Goal: Information Seeking & Learning: Learn about a topic

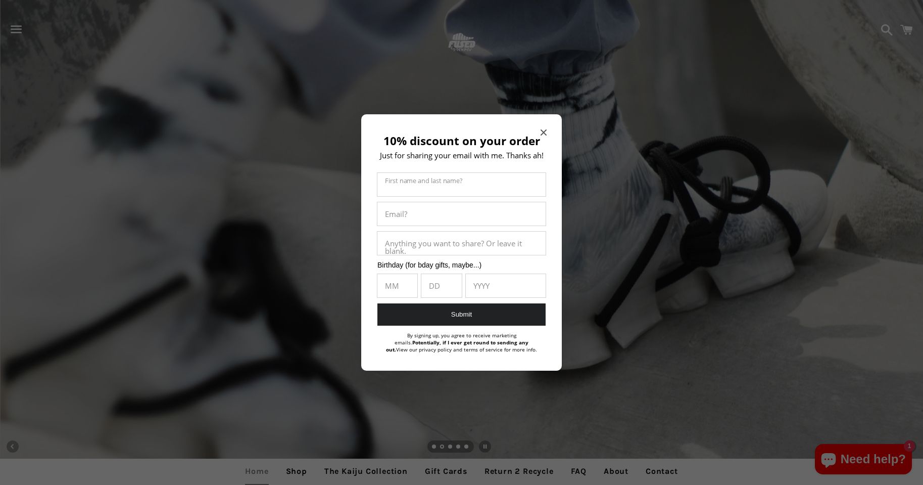
click at [546, 127] on span "Close modal" at bounding box center [544, 132] width 6 height 10
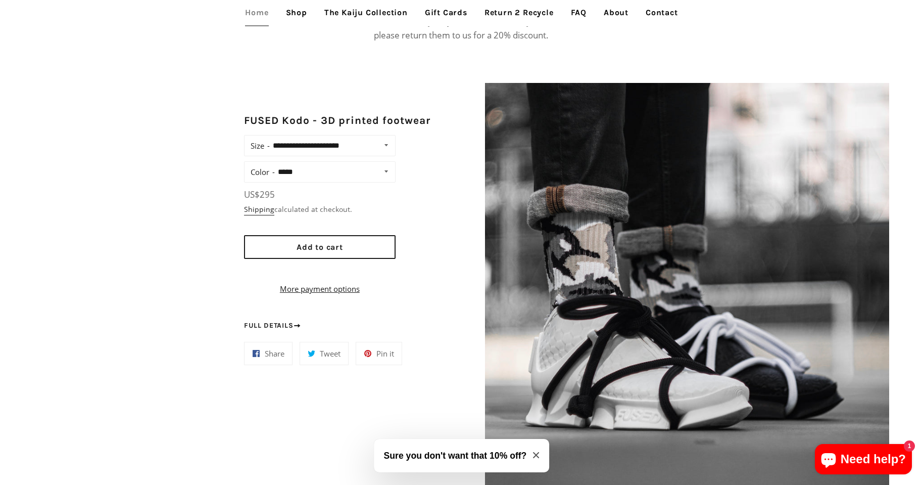
scroll to position [606, 0]
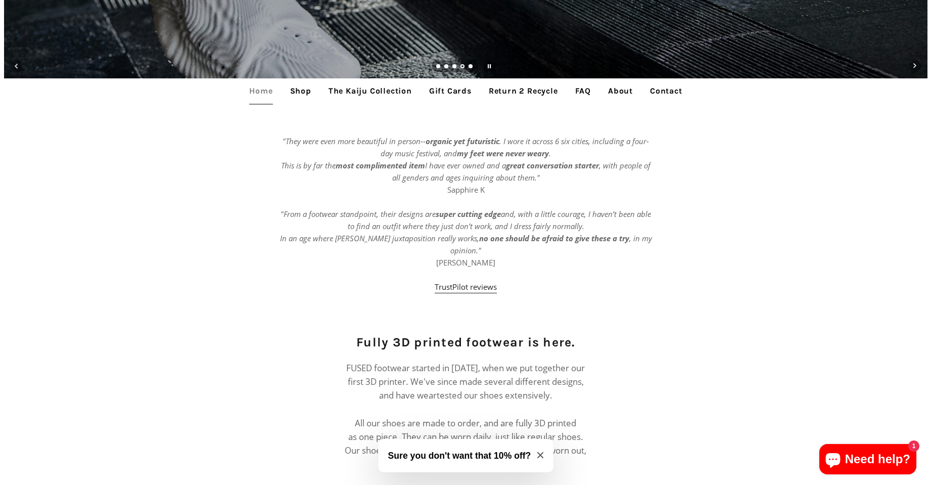
scroll to position [0, 0]
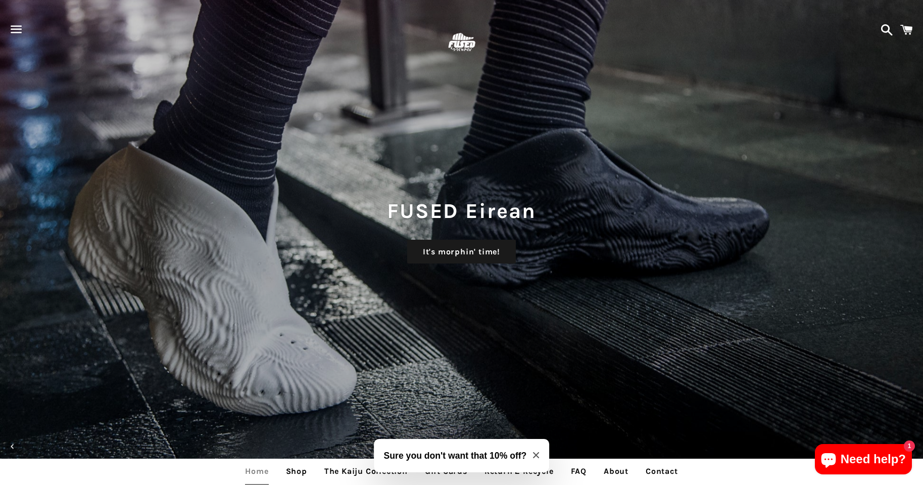
click at [10, 25] on span "button" at bounding box center [16, 29] width 23 height 30
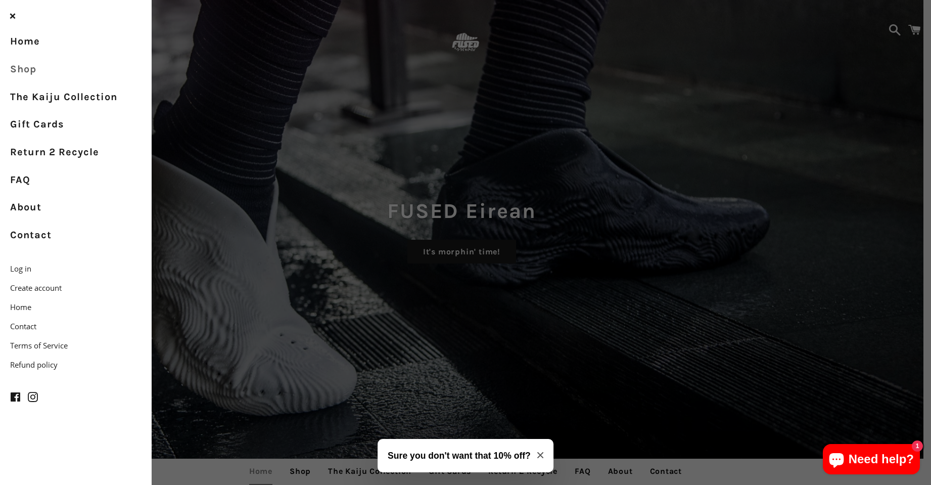
click at [34, 72] on link "Shop" at bounding box center [76, 70] width 152 height 28
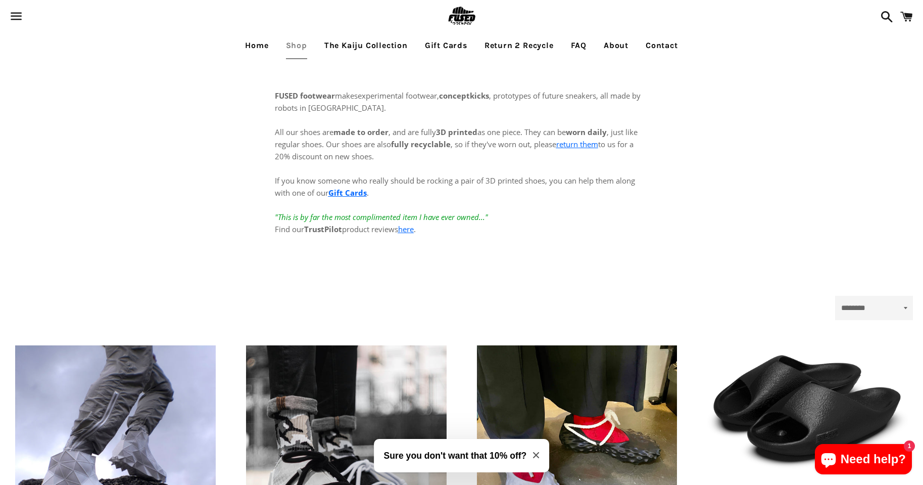
click at [10, 8] on span "button" at bounding box center [16, 16] width 23 height 30
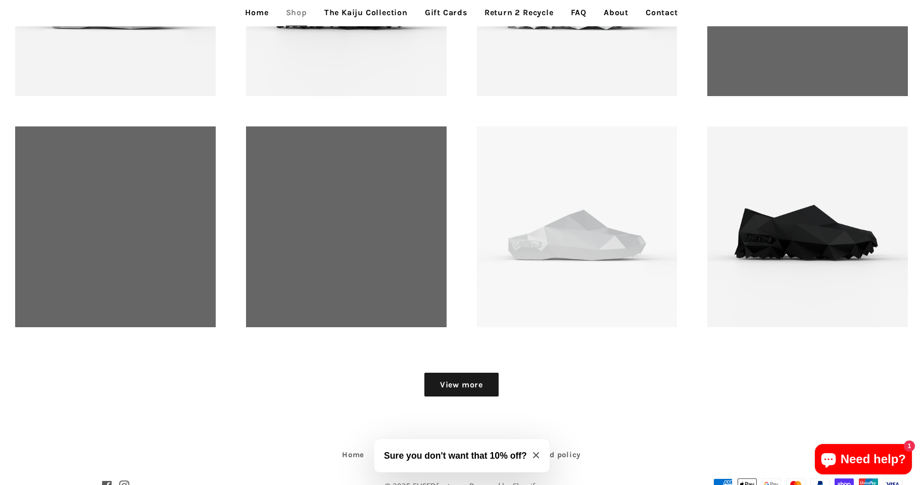
scroll to position [1407, 0]
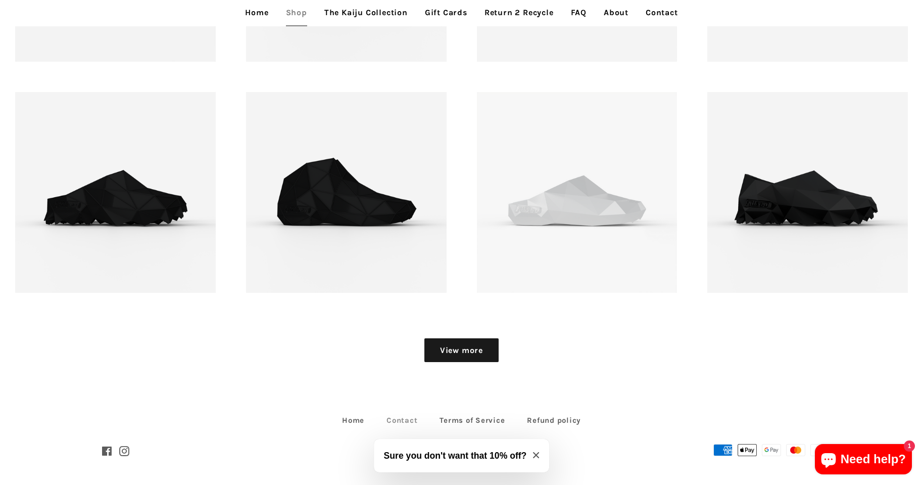
click at [413, 418] on link "Contact" at bounding box center [402, 420] width 51 height 16
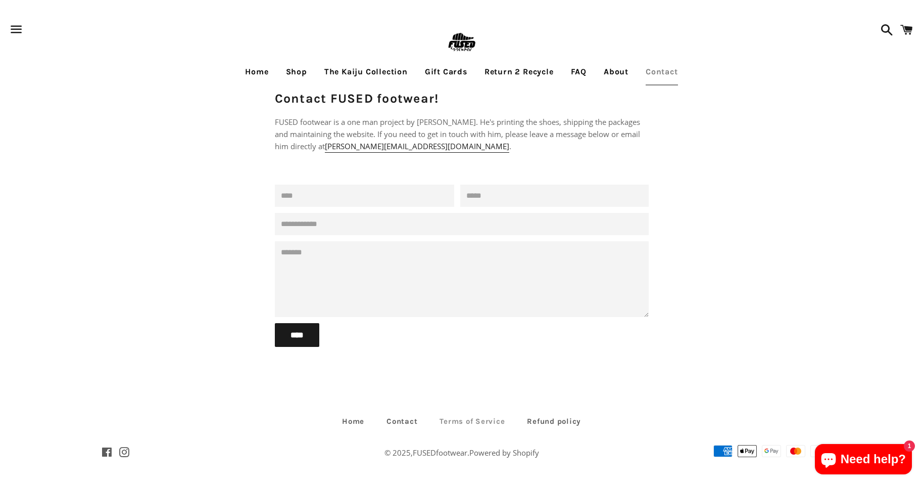
click at [475, 420] on link "Terms of Service" at bounding box center [472, 421] width 85 height 16
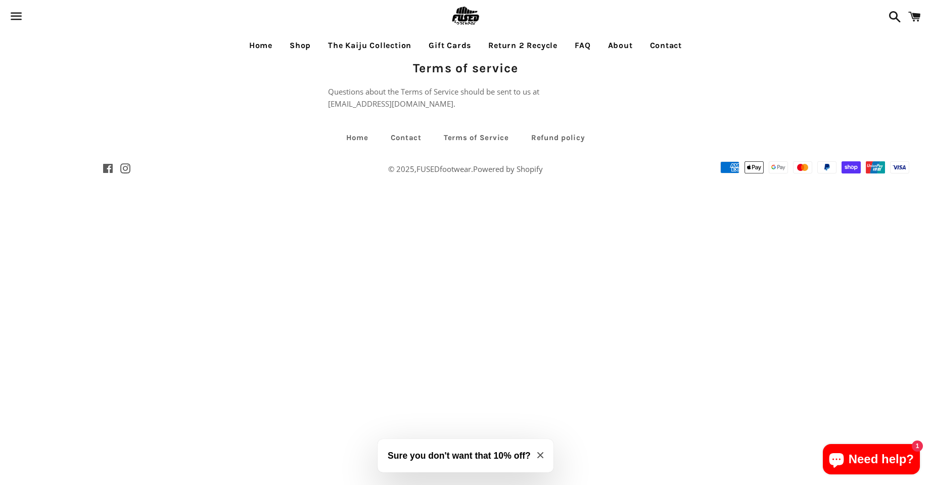
click at [590, 46] on link "FAQ" at bounding box center [582, 45] width 31 height 25
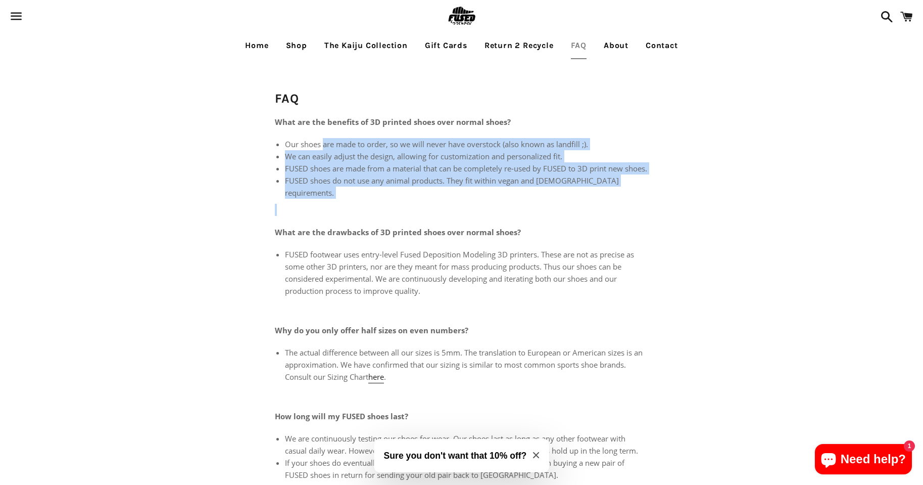
drag, startPoint x: 323, startPoint y: 138, endPoint x: 489, endPoint y: 214, distance: 182.3
click at [489, 214] on div "What are the benefits of 3D printed shoes over normal shoes? Our shoes are made…" at bounding box center [462, 415] width 374 height 598
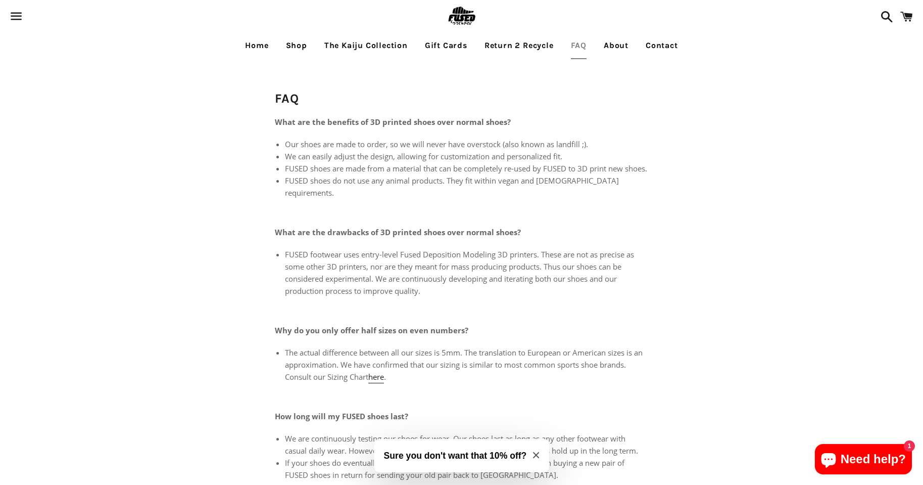
click at [378, 234] on strong "What are the drawbacks of 3D printed shoes over normal shoes?" at bounding box center [398, 232] width 246 height 10
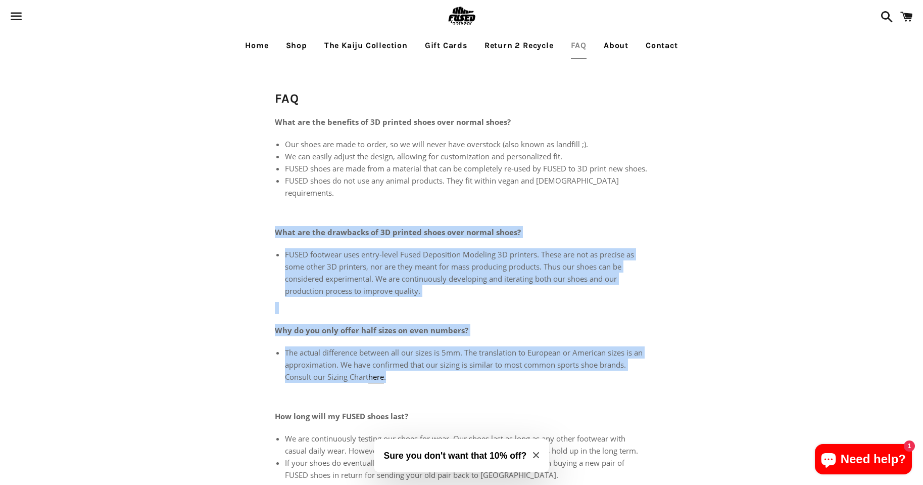
drag, startPoint x: 386, startPoint y: 213, endPoint x: 498, endPoint y: 371, distance: 193.9
click at [498, 371] on div "What are the benefits of 3D printed shoes over normal shoes? Our shoes are made…" at bounding box center [462, 415] width 374 height 598
click at [562, 312] on p at bounding box center [462, 308] width 374 height 12
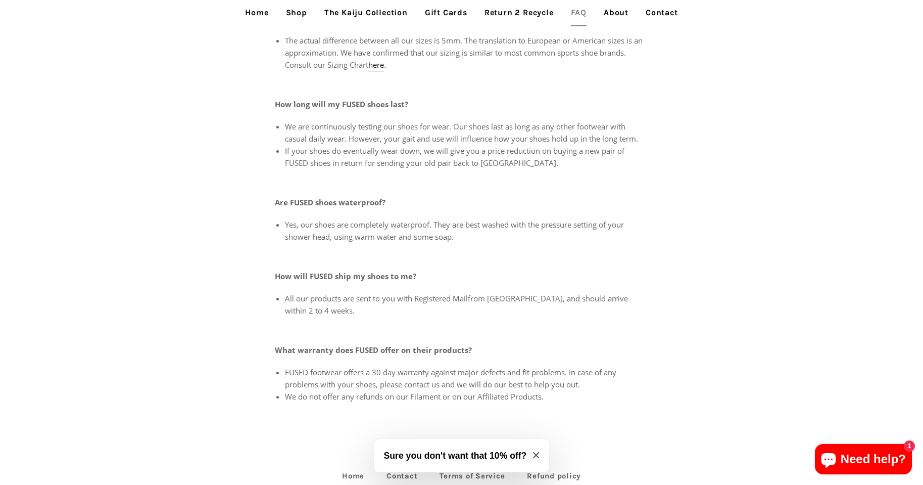
scroll to position [367, 0]
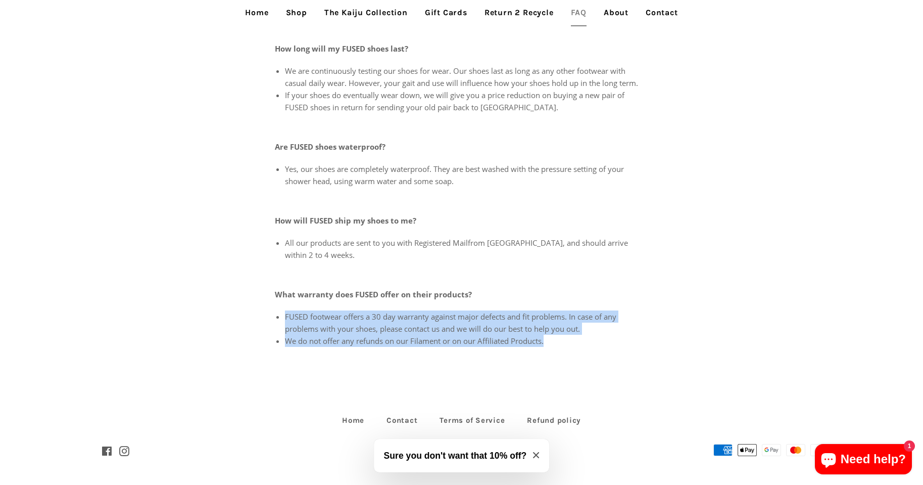
drag, startPoint x: 583, startPoint y: 351, endPoint x: 565, endPoint y: 280, distance: 73.2
click at [565, 280] on div "FAQ What are the benefits of 3D printed shoes over normal shoes? Our shoes are …" at bounding box center [462, 42] width 394 height 700
click at [565, 280] on div "What are the benefits of 3D printed shoes over normal shoes? Our shoes are made…" at bounding box center [462, 47] width 374 height 598
drag, startPoint x: 566, startPoint y: 276, endPoint x: 603, endPoint y: 344, distance: 77.1
click at [603, 344] on div "What are the benefits of 3D printed shoes over normal shoes? Our shoes are made…" at bounding box center [462, 47] width 374 height 598
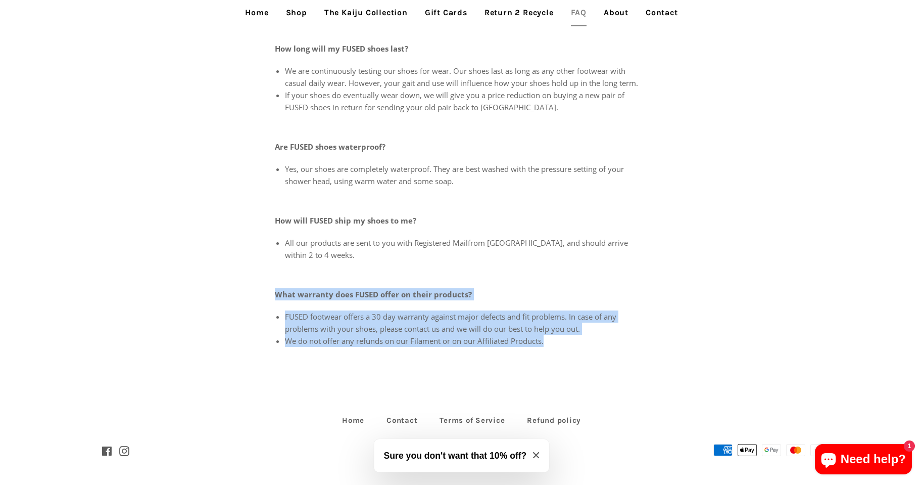
click at [597, 290] on p "What warranty does FUSED offer on their products?" at bounding box center [462, 294] width 374 height 12
